Goal: Transaction & Acquisition: Obtain resource

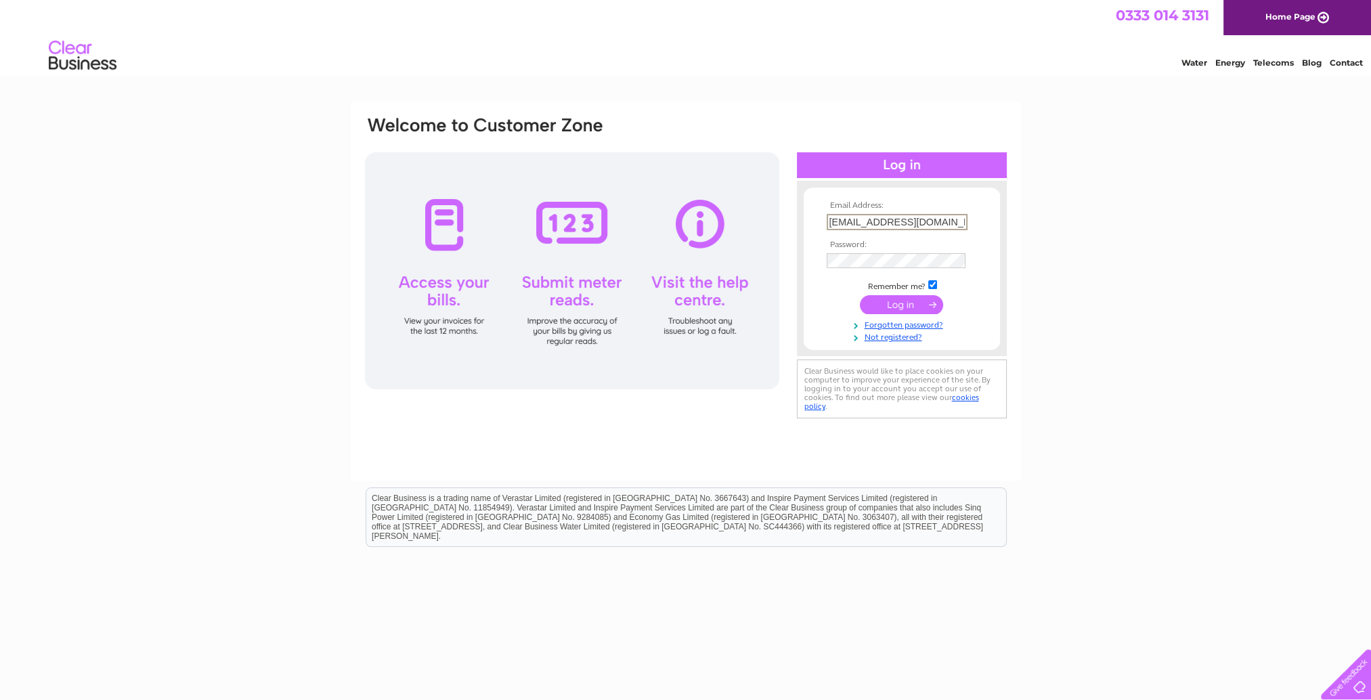
type input "karwanmshamam@gmail.com"
click at [860, 295] on input "submit" at bounding box center [901, 304] width 83 height 19
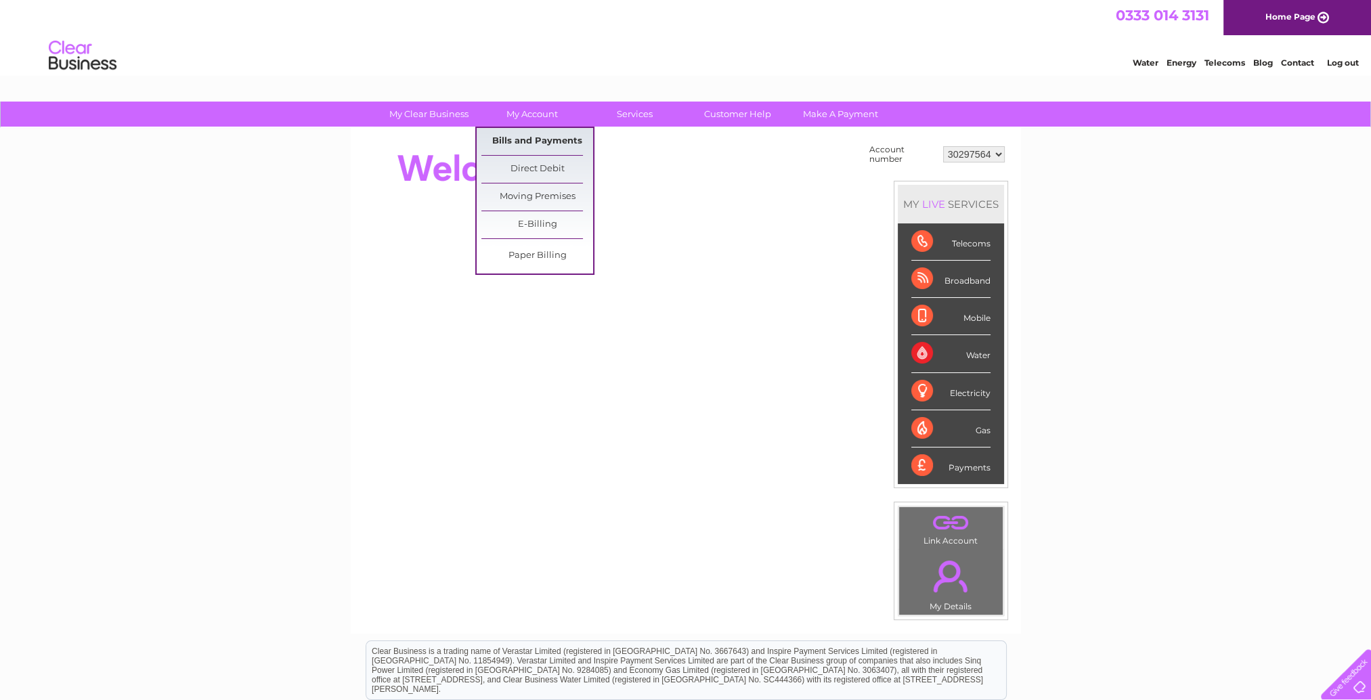
click at [531, 142] on link "Bills and Payments" at bounding box center [537, 141] width 112 height 27
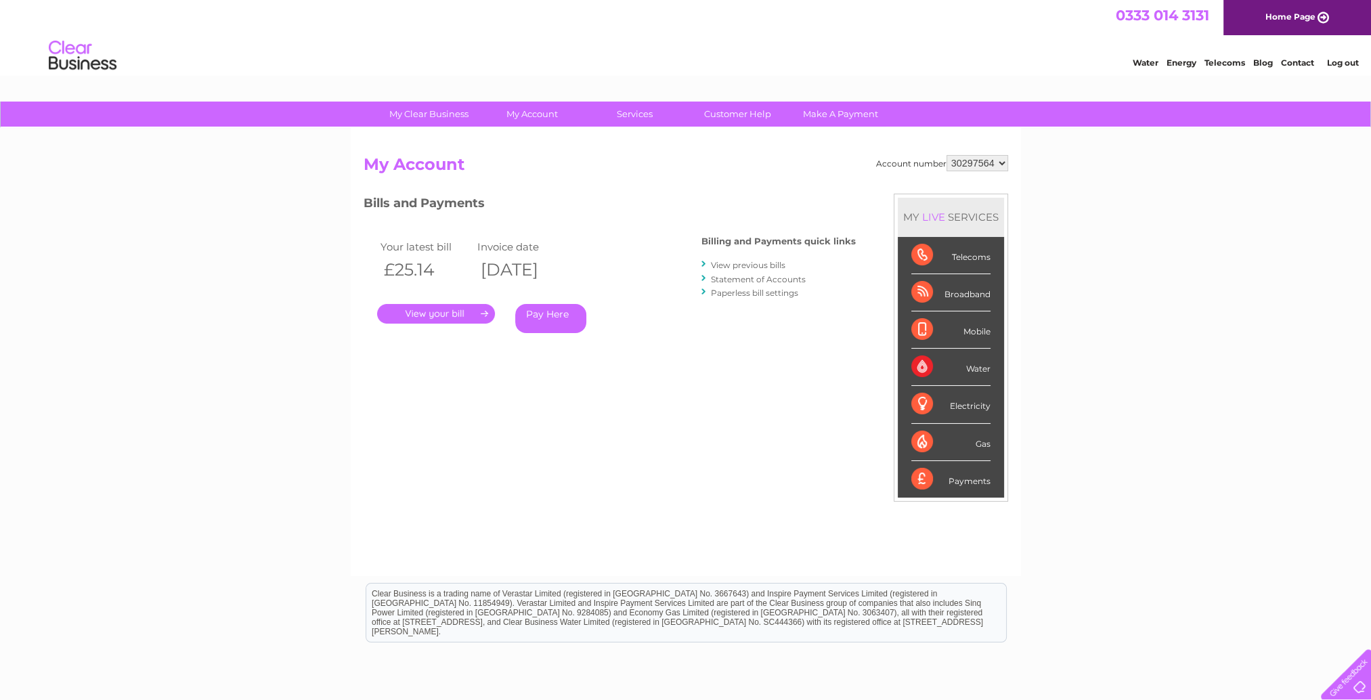
drag, startPoint x: 1006, startPoint y: 175, endPoint x: 993, endPoint y: 169, distance: 13.3
click at [1006, 174] on h2 "My Account" at bounding box center [686, 168] width 645 height 26
click at [986, 161] on select "30297564 30298314" at bounding box center [978, 163] width 62 height 16
select select "30298314"
click at [947, 155] on select "30297564 30298314" at bounding box center [978, 163] width 62 height 16
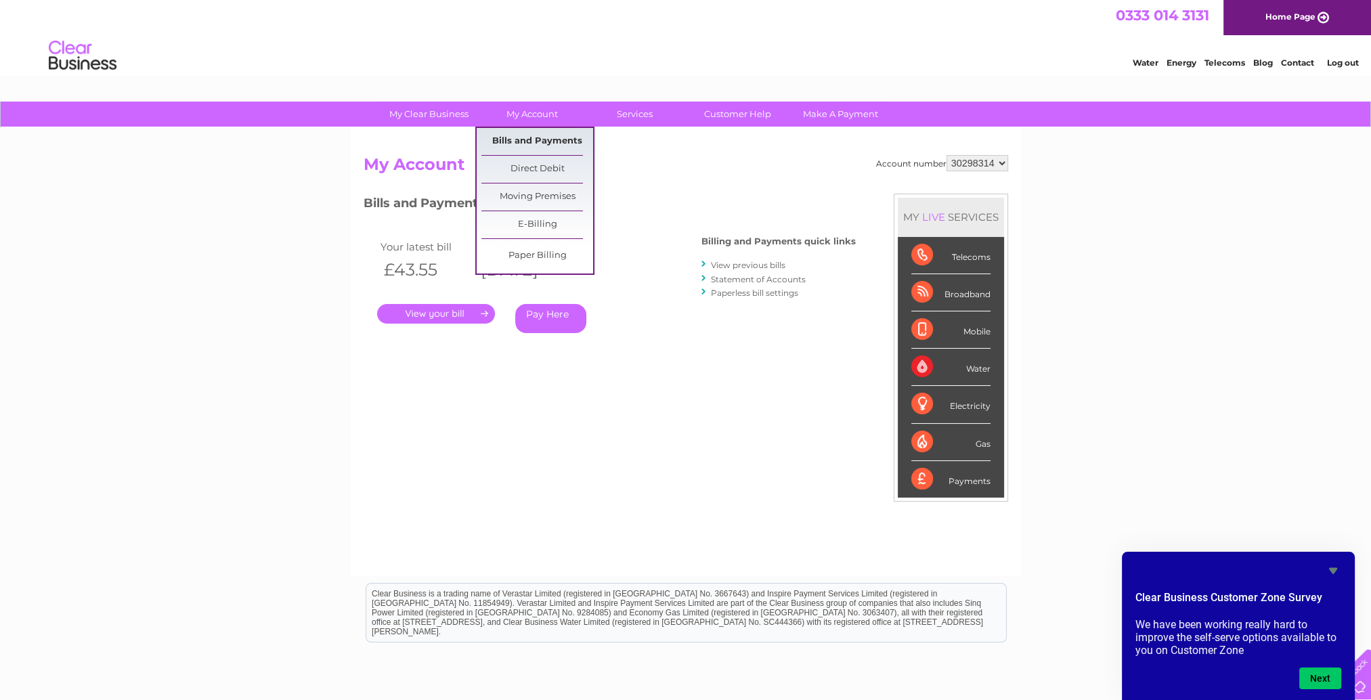
click at [521, 145] on link "Bills and Payments" at bounding box center [537, 141] width 112 height 27
click at [524, 142] on link "Bills and Payments" at bounding box center [537, 141] width 112 height 27
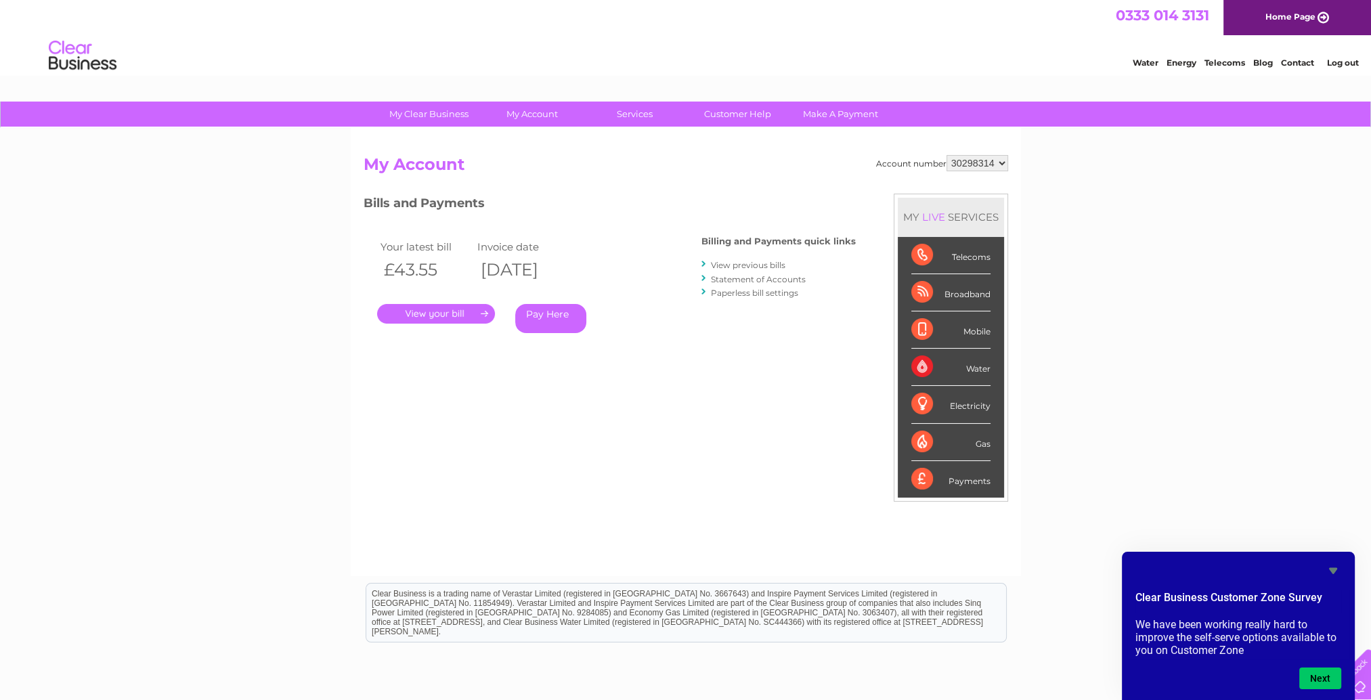
click at [444, 322] on link "." at bounding box center [436, 314] width 118 height 20
click at [444, 313] on link "." at bounding box center [436, 314] width 118 height 20
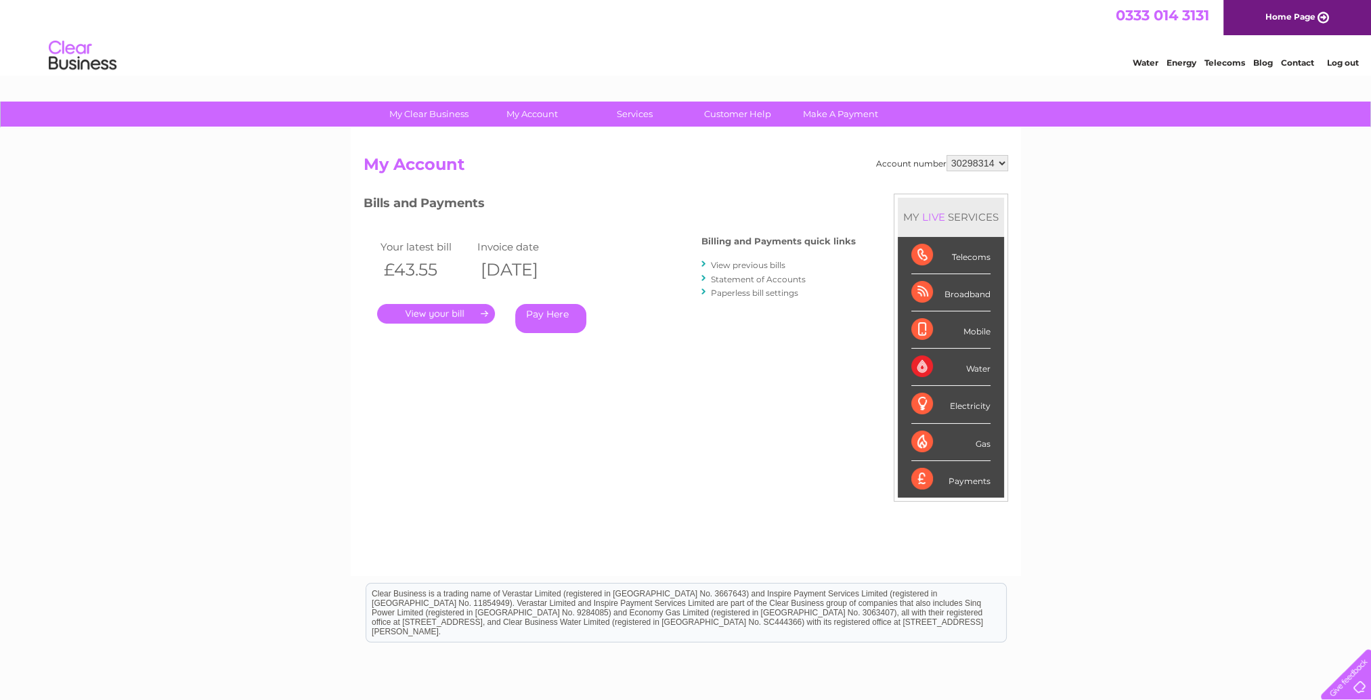
click at [435, 312] on link "." at bounding box center [436, 314] width 118 height 20
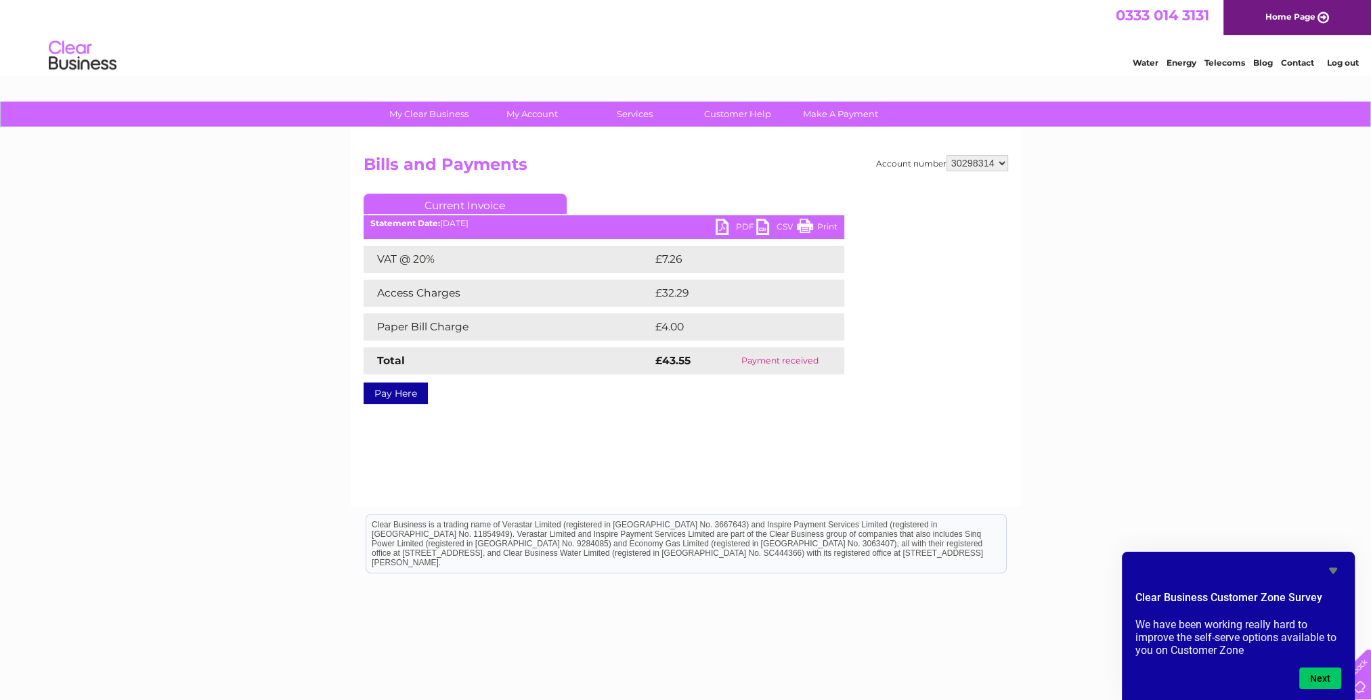
click at [733, 228] on link "PDF" at bounding box center [736, 229] width 41 height 20
click at [993, 164] on select "30297564 30298314" at bounding box center [978, 163] width 62 height 16
click at [1336, 573] on icon "Hide survey" at bounding box center [1333, 571] width 16 height 16
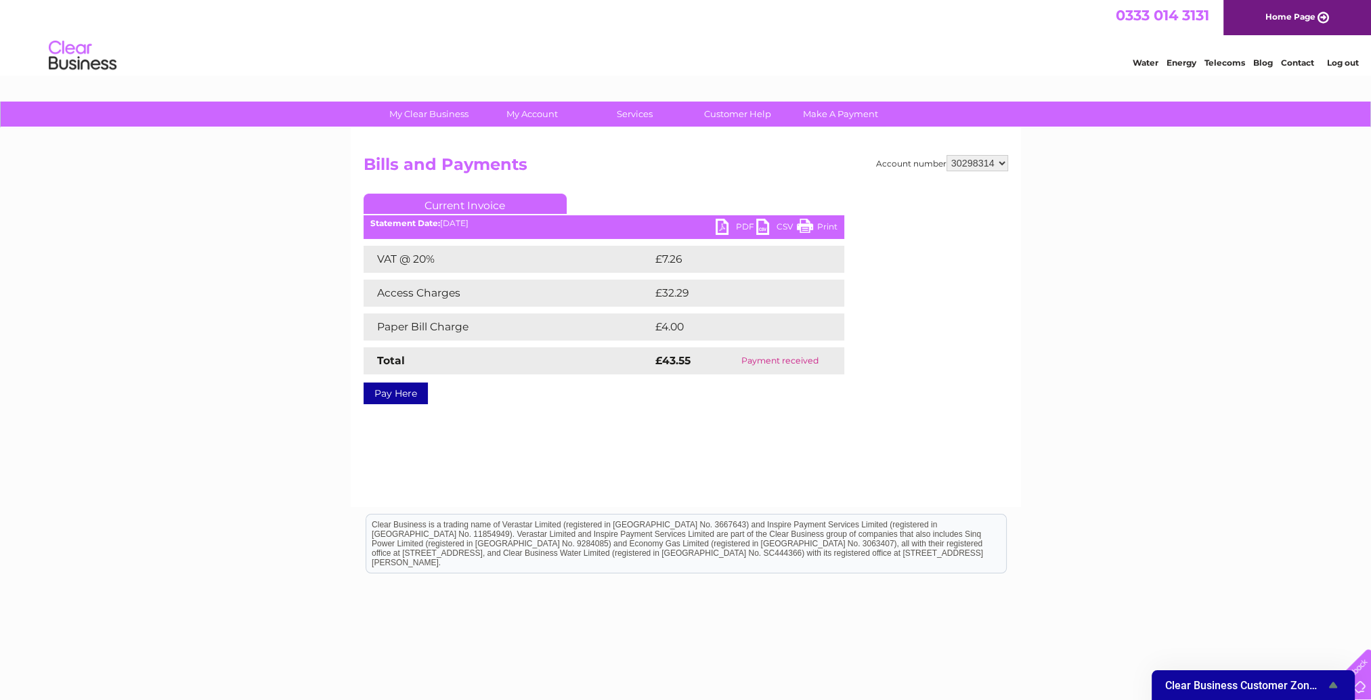
click at [985, 165] on select "30297564 30298314" at bounding box center [978, 163] width 62 height 16
select select "30297564"
click at [947, 155] on select "30297564 30298314" at bounding box center [978, 163] width 62 height 16
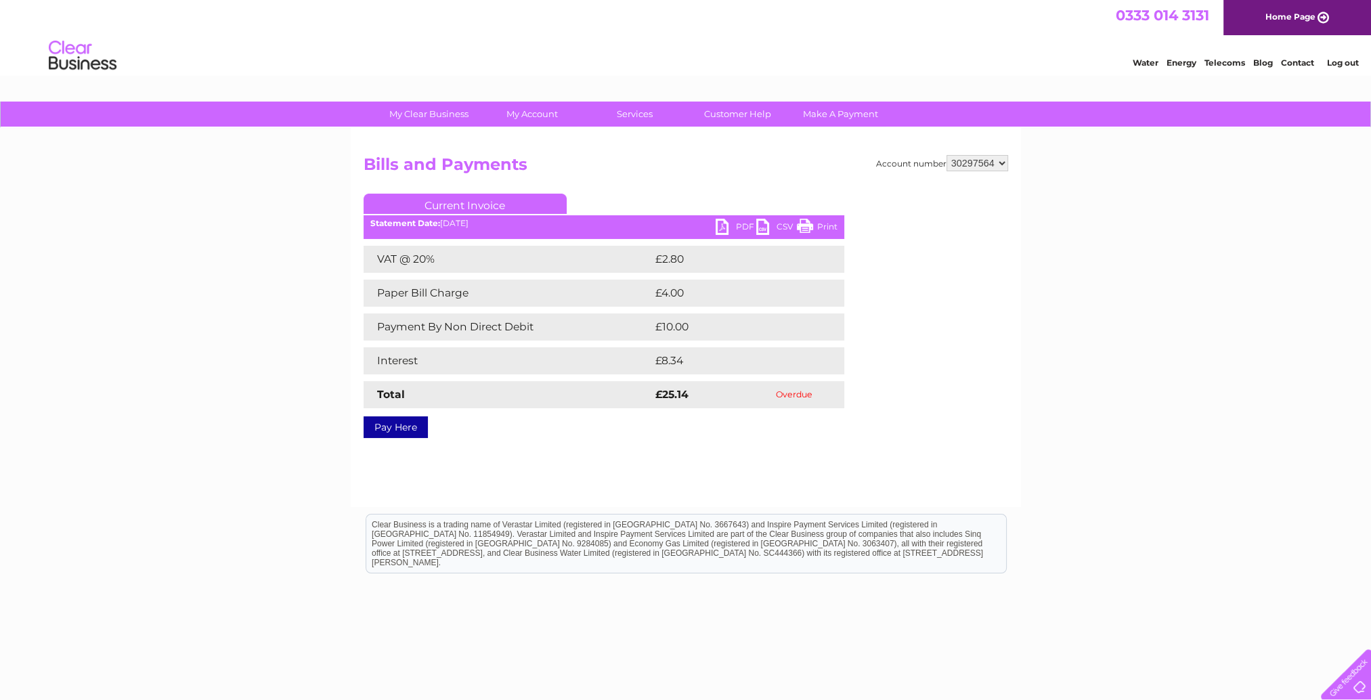
click at [731, 223] on link "PDF" at bounding box center [736, 229] width 41 height 20
click at [983, 159] on select "30297564 30298314" at bounding box center [978, 163] width 62 height 16
select select "30298314"
click at [947, 155] on select "30297564 30298314" at bounding box center [978, 163] width 62 height 16
